Goal: Task Accomplishment & Management: Complete application form

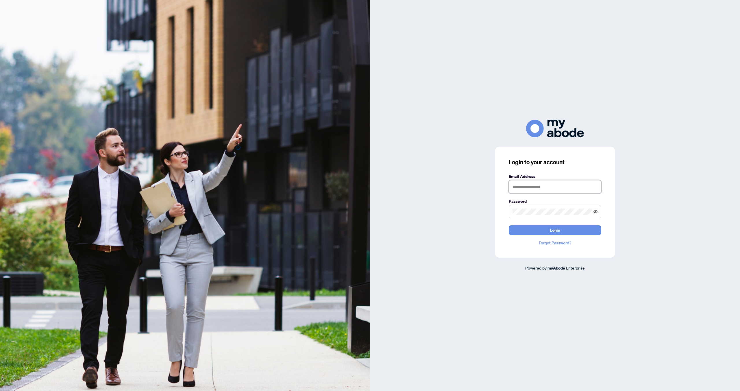
type input "**********"
click at [595, 213] on icon "eye-invisible" at bounding box center [596, 211] width 4 height 3
click at [554, 230] on span "Login" at bounding box center [555, 229] width 10 height 9
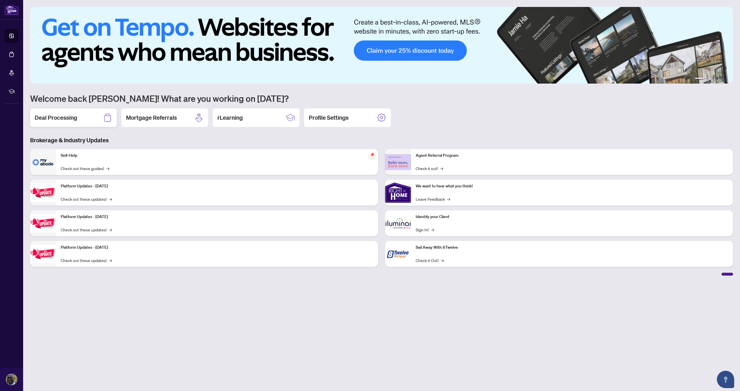
click at [70, 120] on h2 "Deal Processing" at bounding box center [56, 118] width 42 height 8
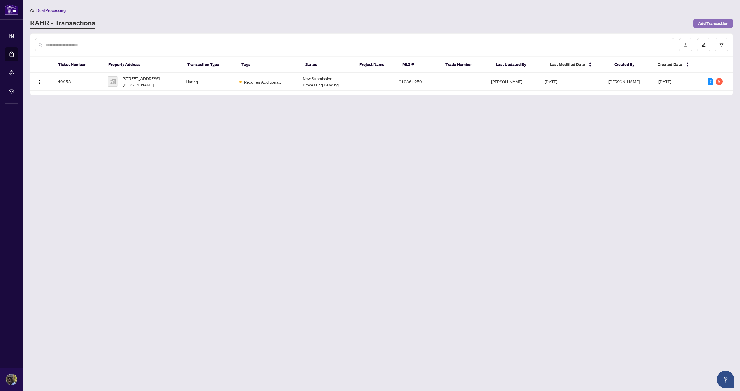
click at [720, 24] on span "Add Transaction" at bounding box center [713, 23] width 30 height 9
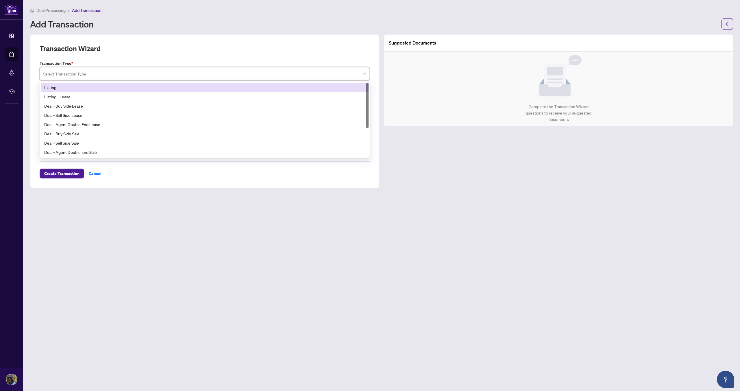
click at [88, 75] on input "search" at bounding box center [202, 74] width 318 height 13
click at [53, 87] on div "Listing" at bounding box center [204, 87] width 321 height 6
click at [53, 87] on label "MLS ID" at bounding box center [205, 90] width 330 height 6
